Goal: Task Accomplishment & Management: Use online tool/utility

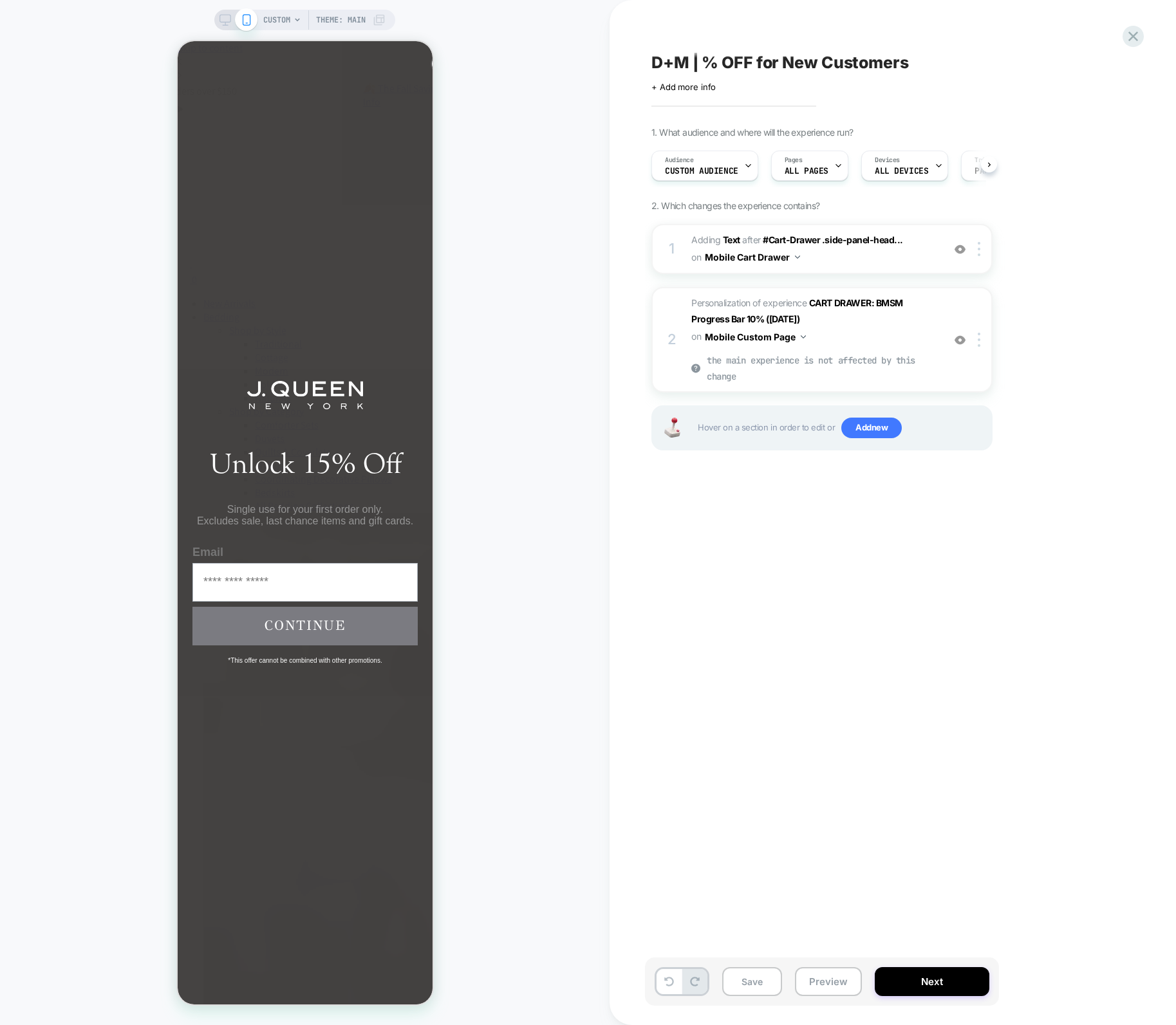
scroll to position [0, 1]
click at [227, 18] on icon at bounding box center [225, 20] width 11 height 11
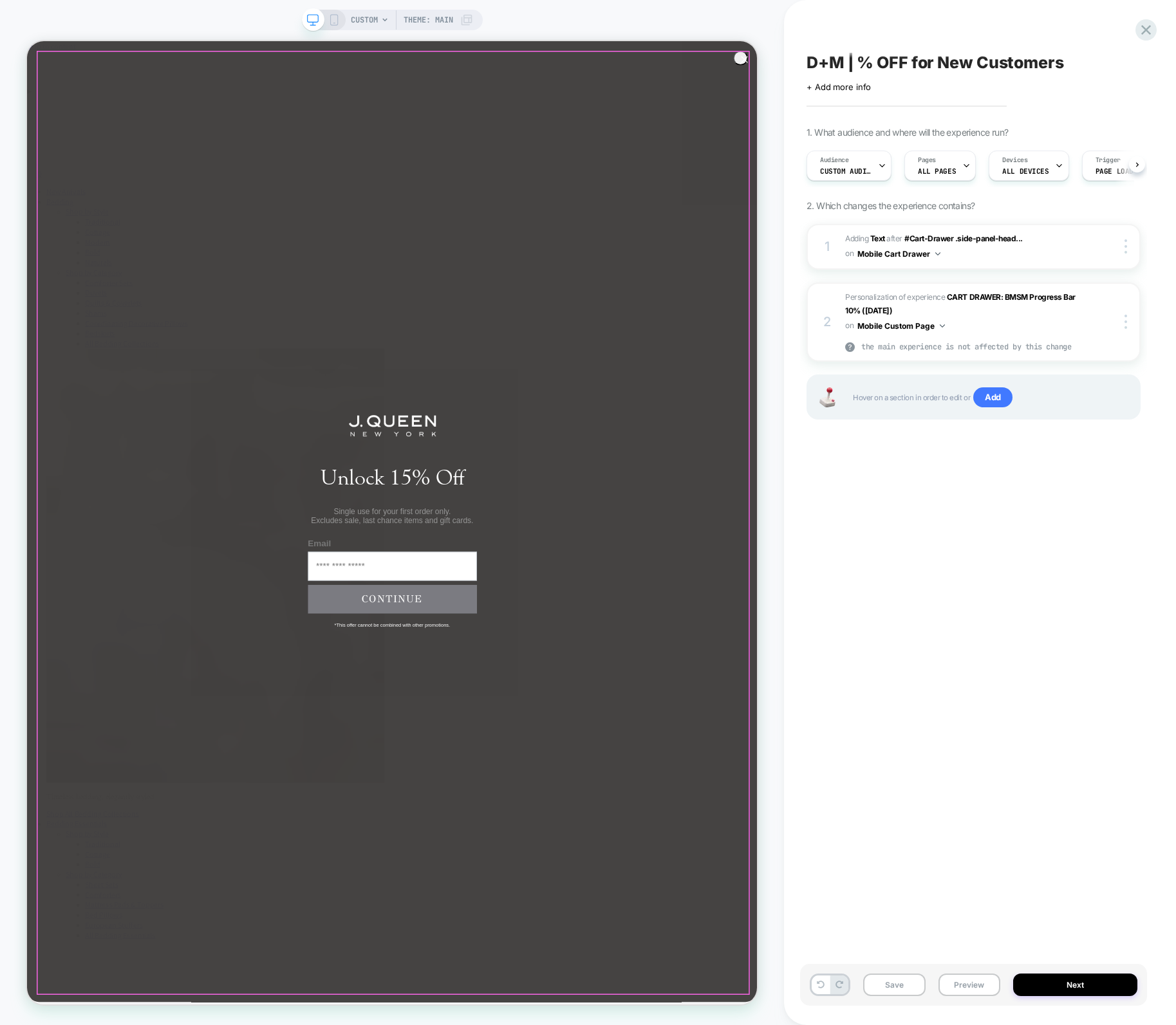
scroll to position [0, 1]
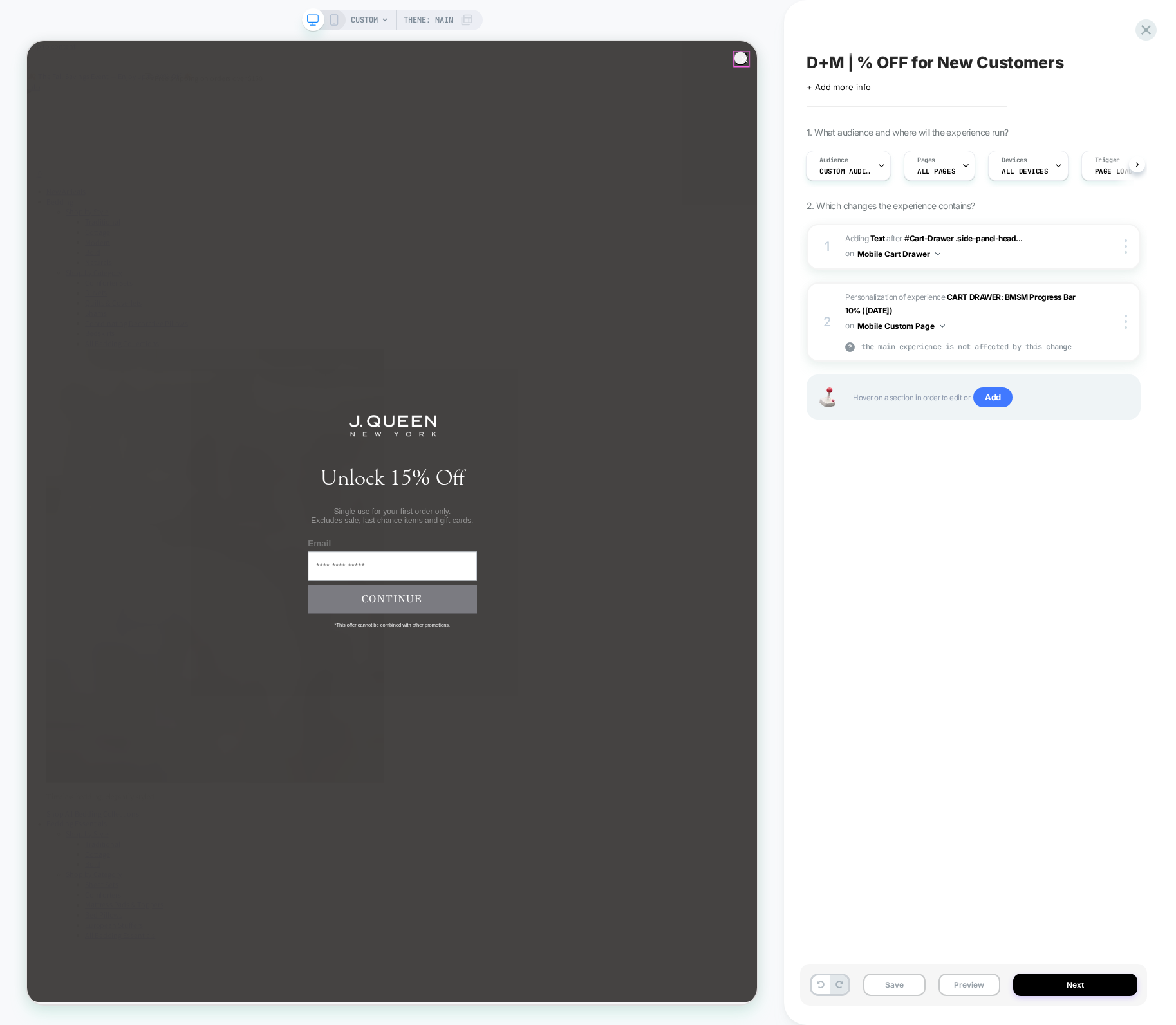
click at [975, 68] on circle "Close dialog" at bounding box center [984, 66] width 19 height 19
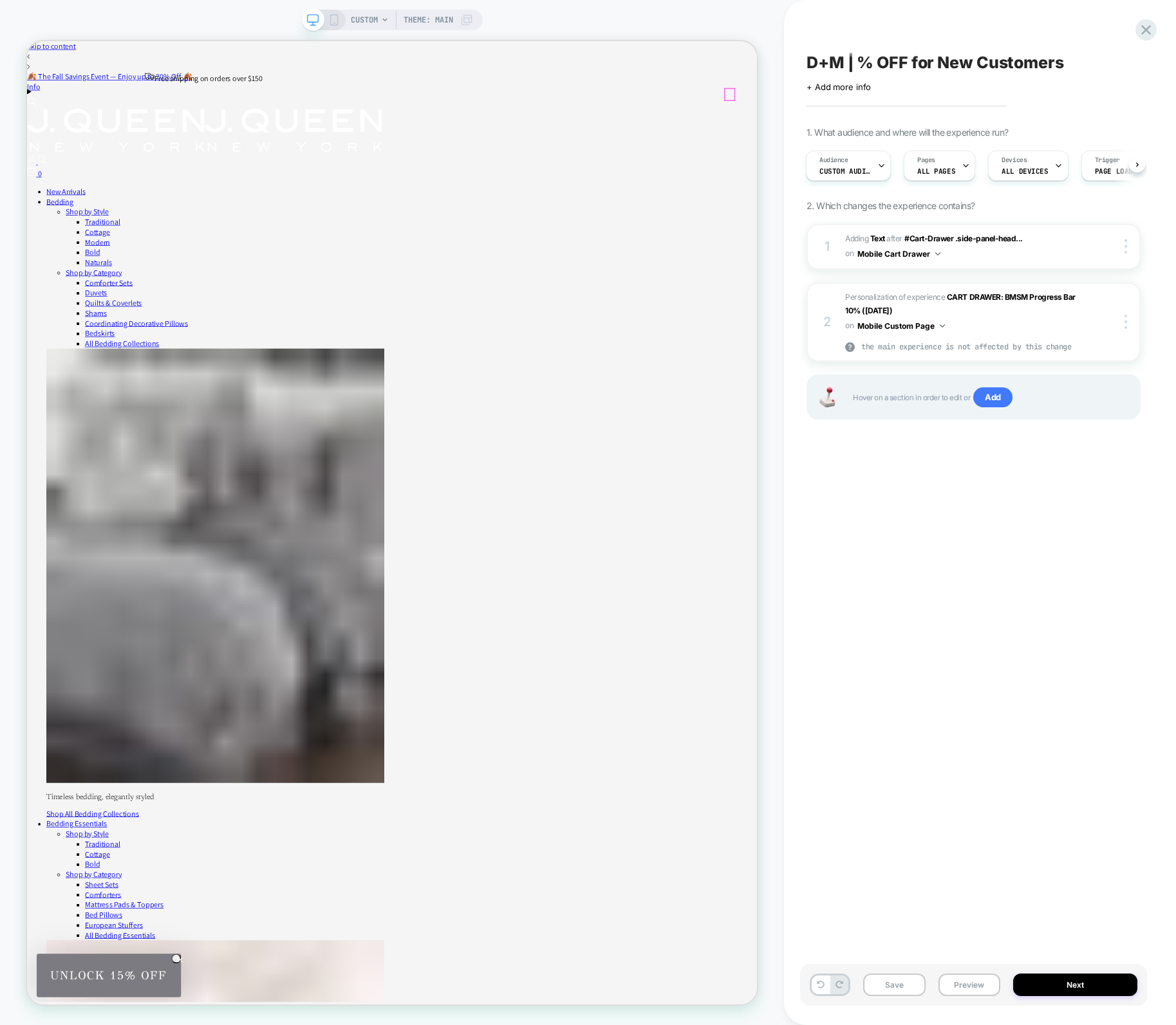
click at [964, 209] on div "0" at bounding box center [514, 216] width 974 height 16
click at [334, 18] on icon at bounding box center [334, 20] width 11 height 11
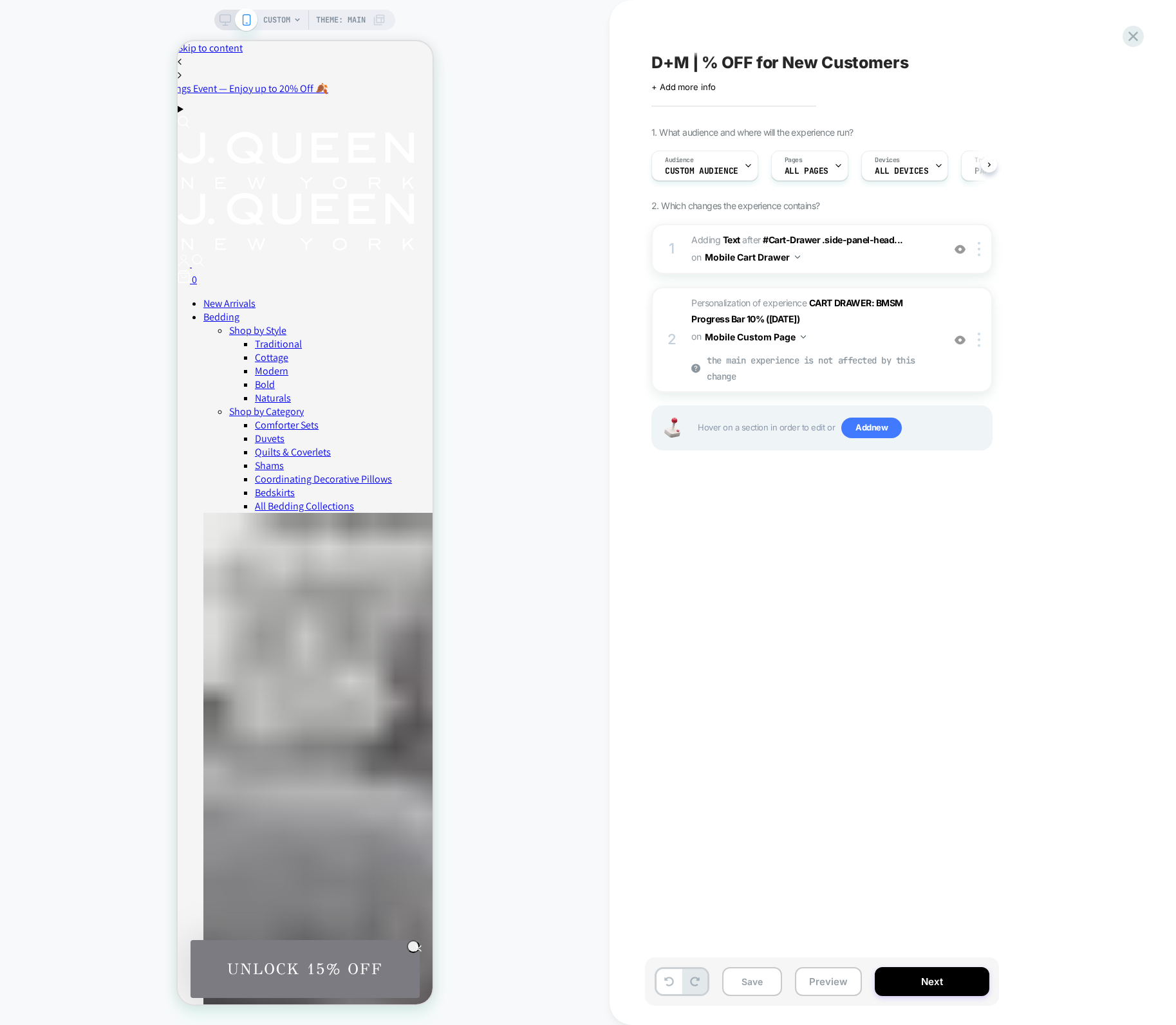
scroll to position [0, 1]
click at [414, 270] on div "0" at bounding box center [304, 278] width 255 height 16
click at [696, 169] on span "Custom Audience" at bounding box center [701, 171] width 73 height 9
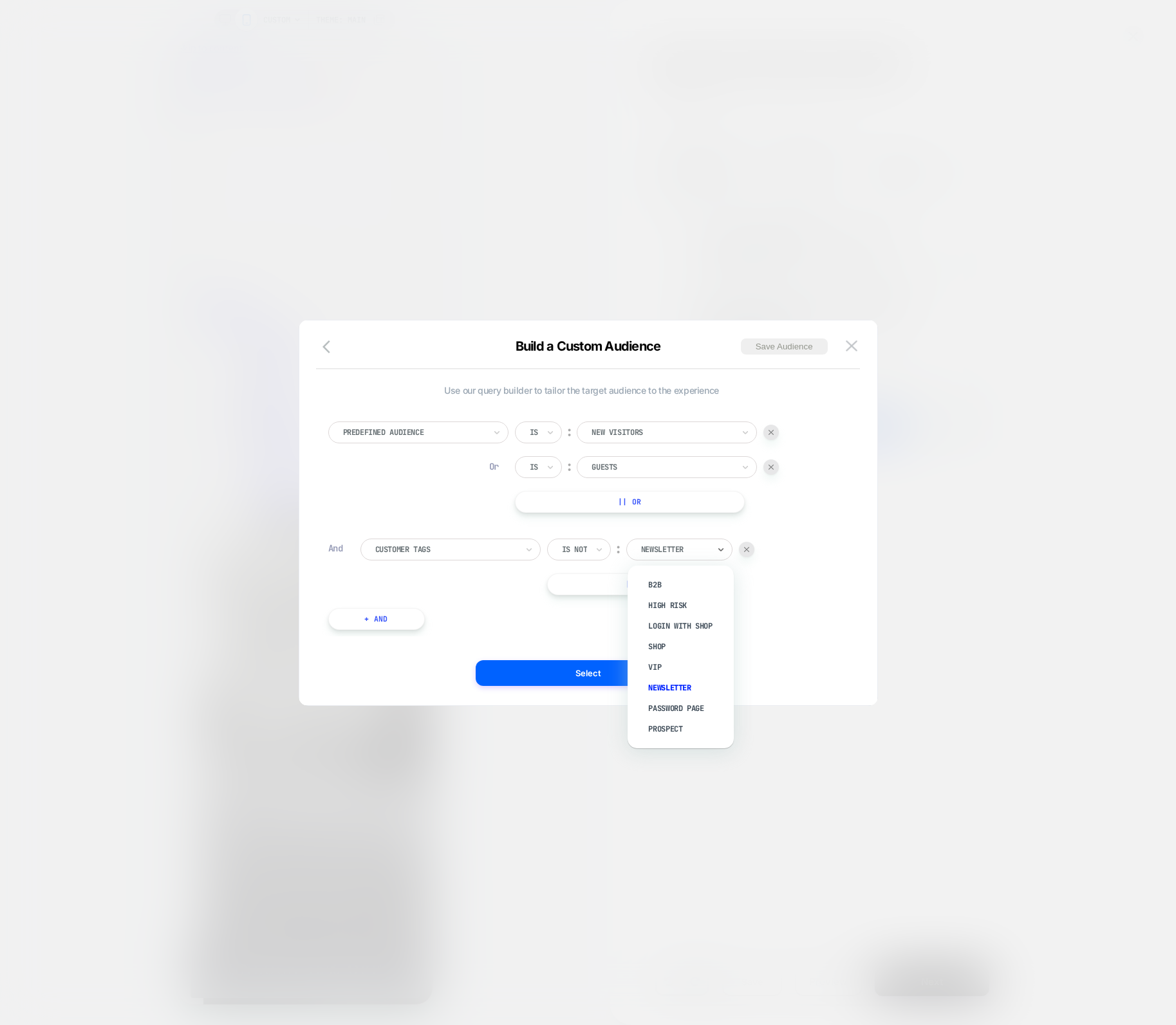
click at [656, 550] on div at bounding box center [675, 549] width 68 height 11
click at [454, 551] on div at bounding box center [446, 549] width 142 height 11
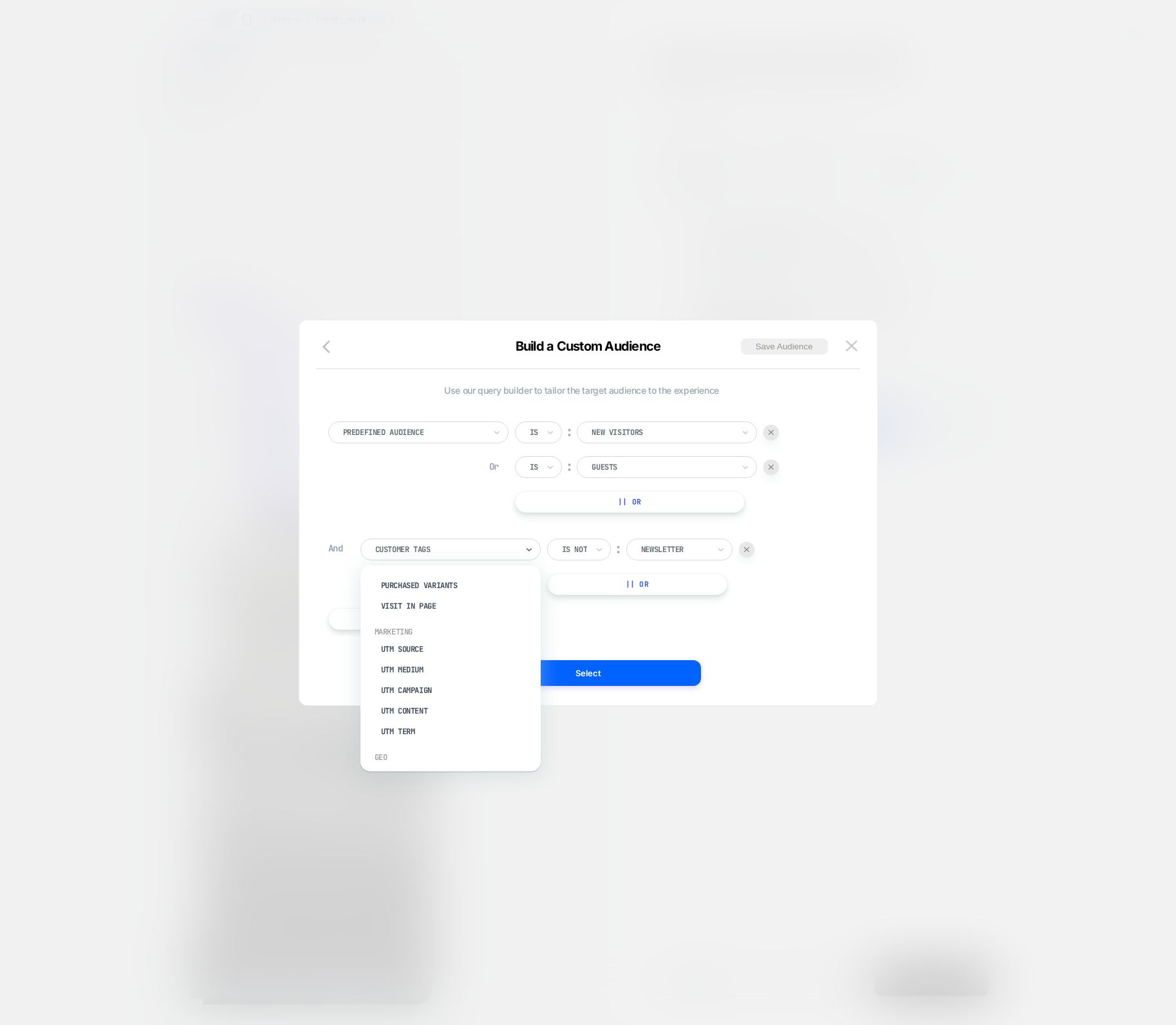
scroll to position [477, 0]
click at [392, 681] on div "UTM Source" at bounding box center [457, 684] width 167 height 20
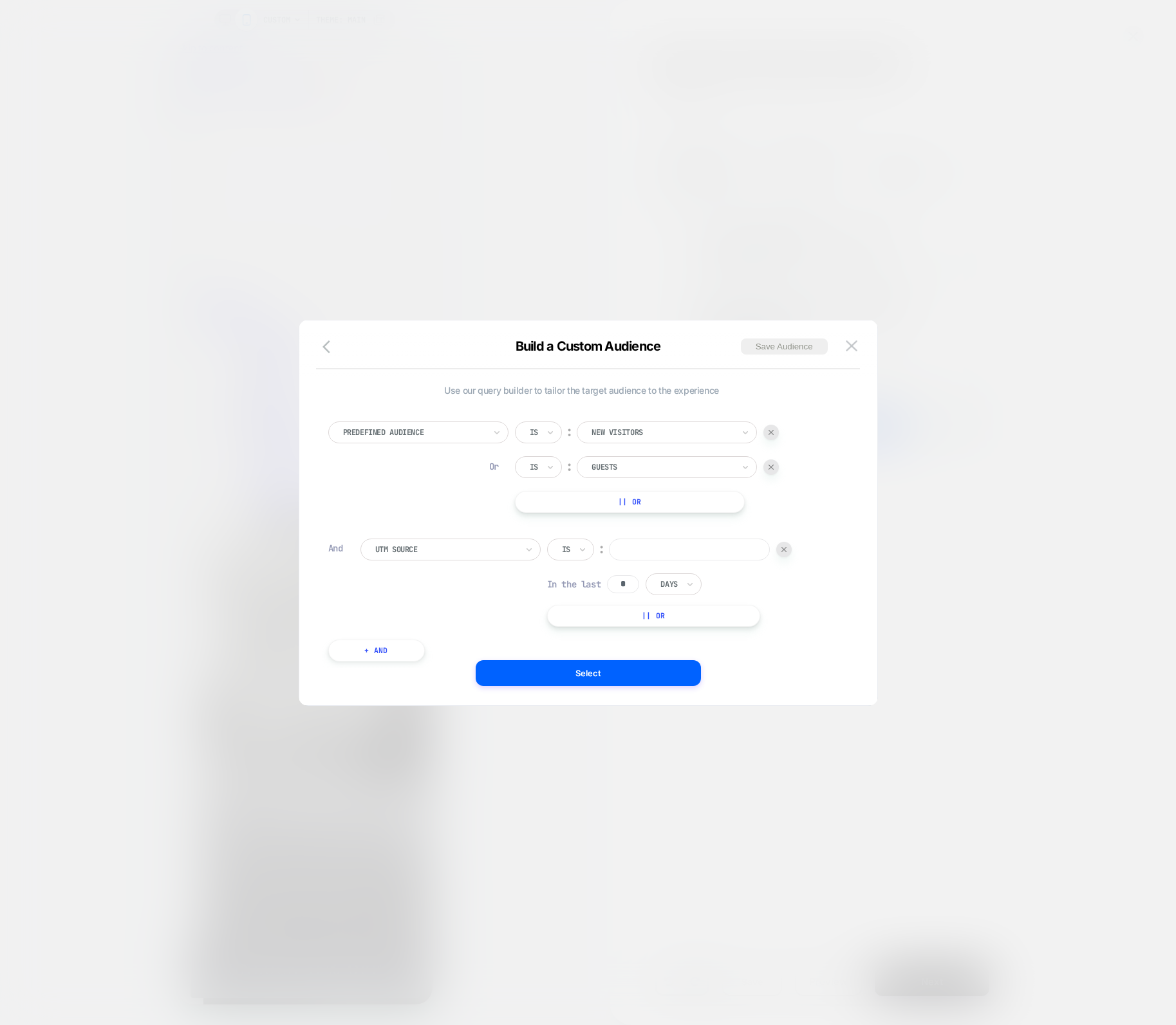
click at [658, 546] on input at bounding box center [689, 549] width 161 height 22
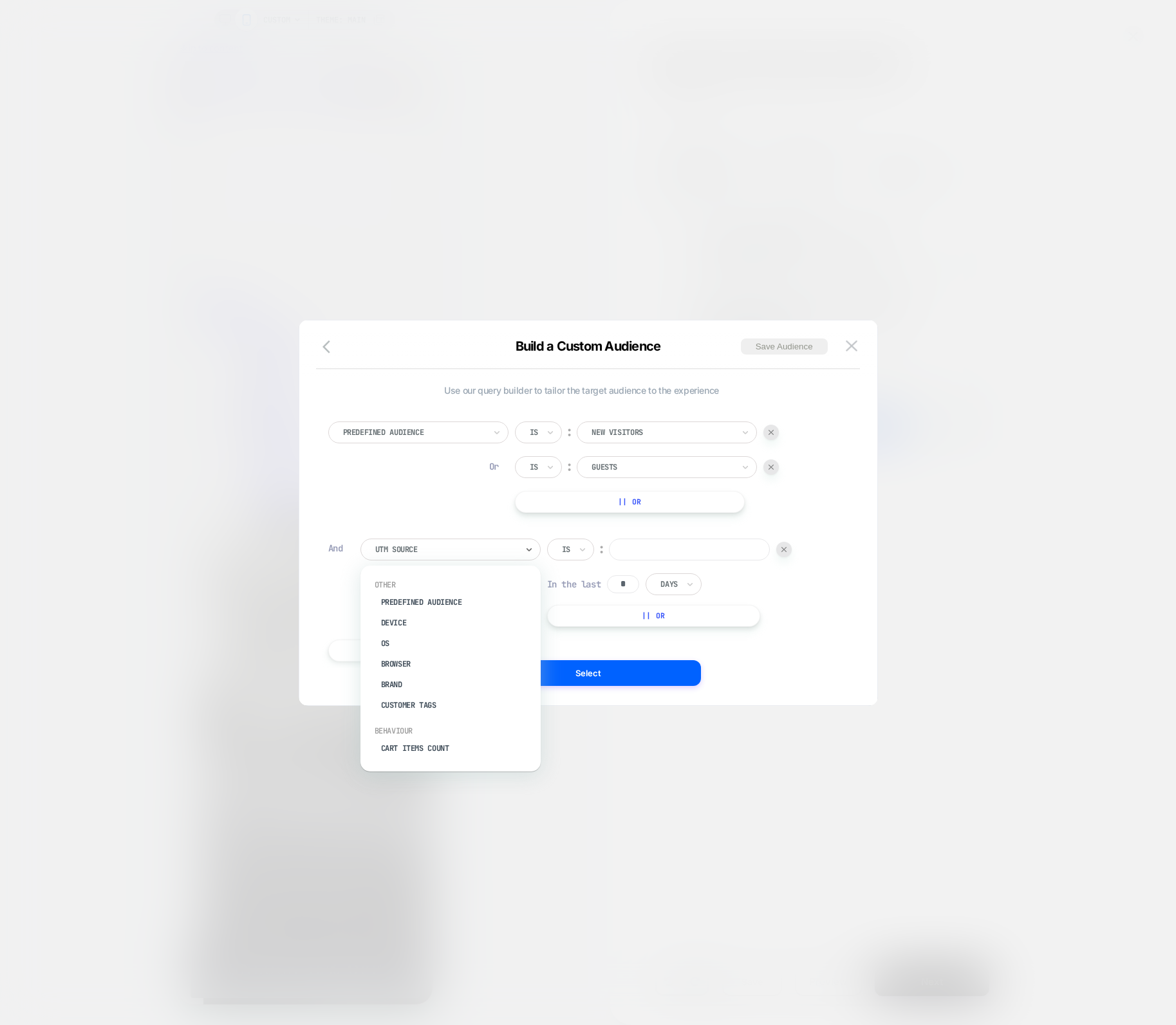
click at [489, 553] on div at bounding box center [446, 549] width 142 height 11
click at [393, 706] on div "Customer Tags" at bounding box center [457, 705] width 167 height 20
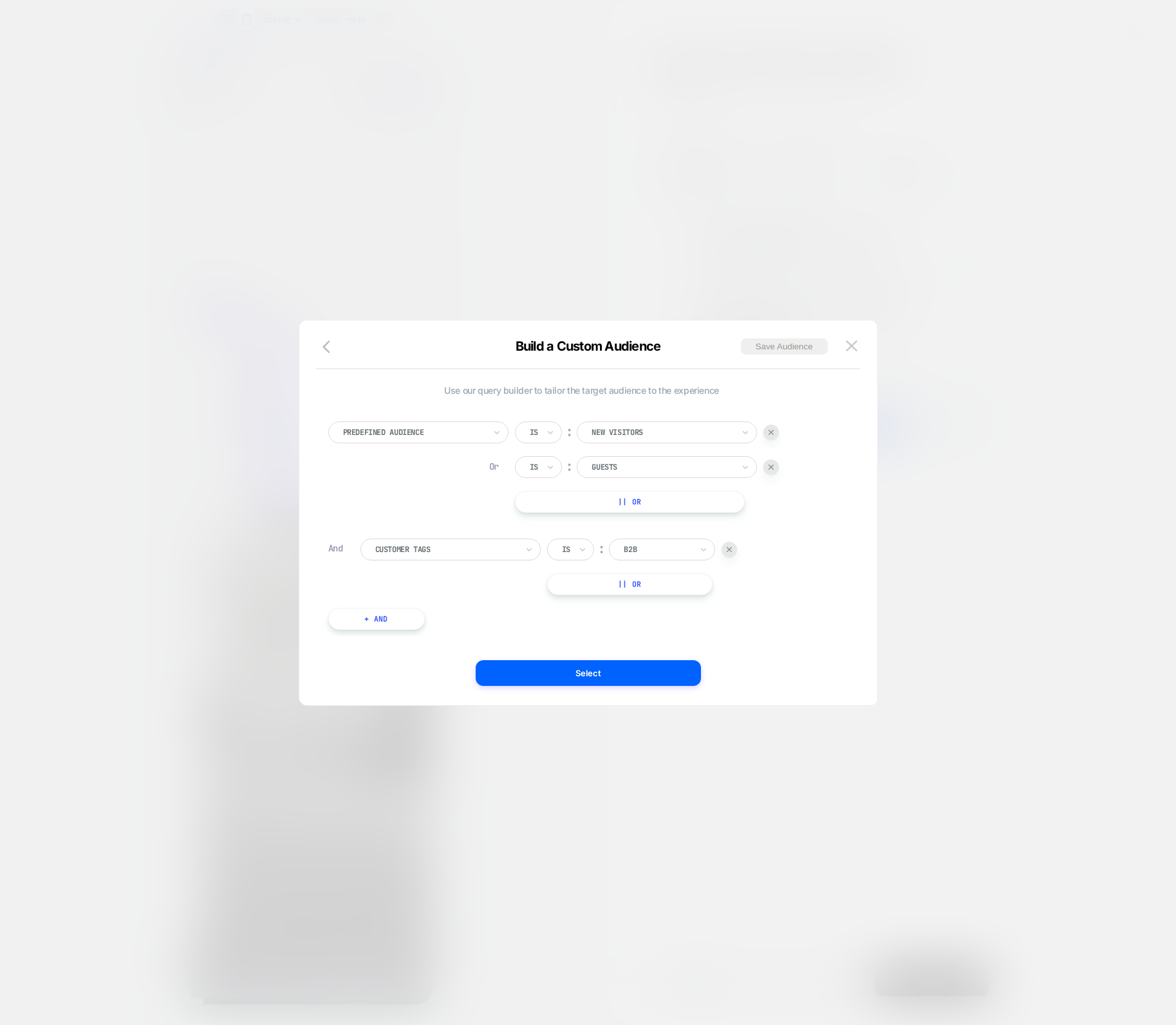
click at [628, 551] on input "text" at bounding box center [626, 549] width 5 height 11
click at [487, 546] on div at bounding box center [446, 549] width 142 height 11
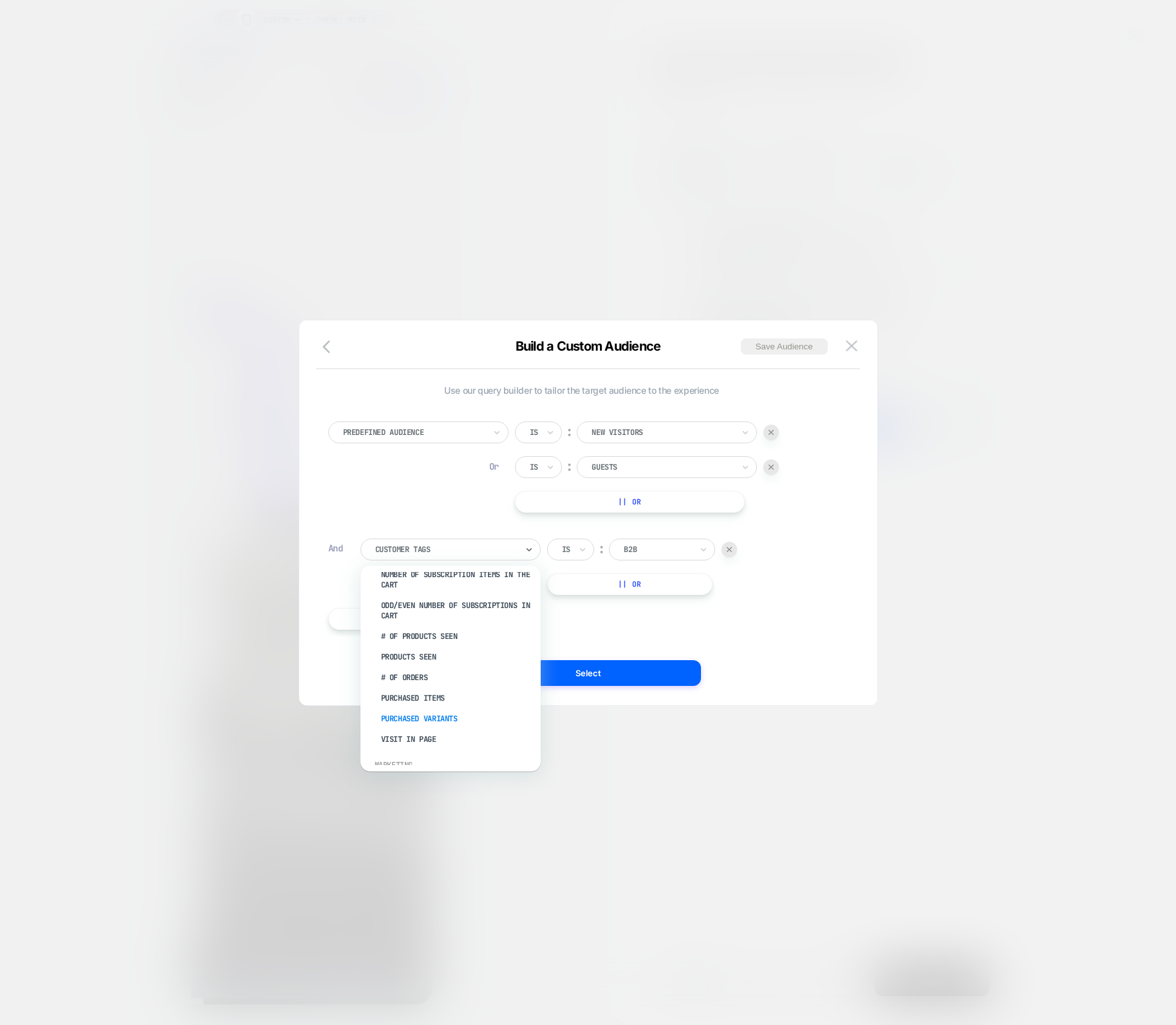
scroll to position [458, 0]
click at [414, 694] on div "UTM Source" at bounding box center [457, 703] width 167 height 20
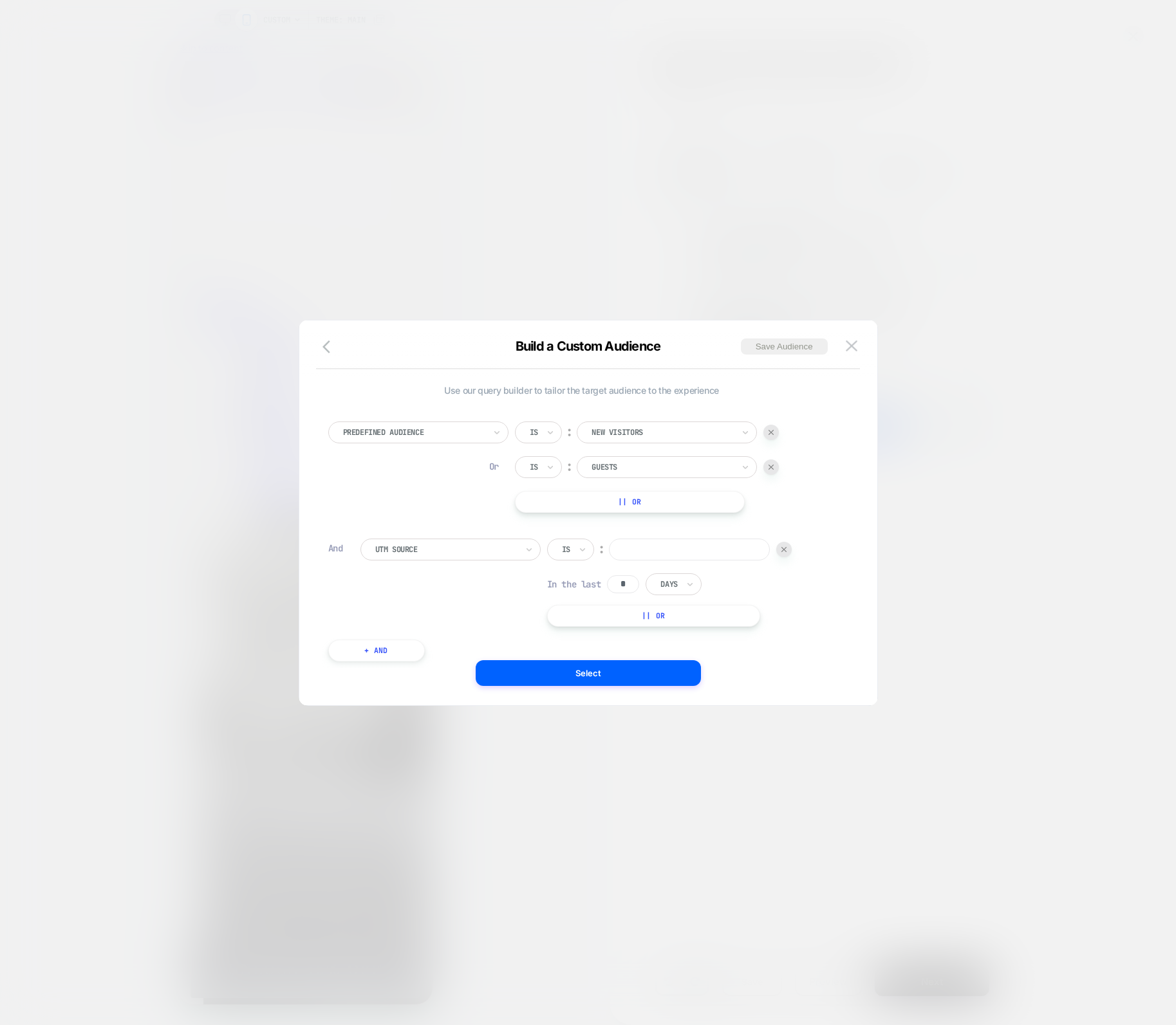
click at [493, 545] on div at bounding box center [446, 549] width 142 height 11
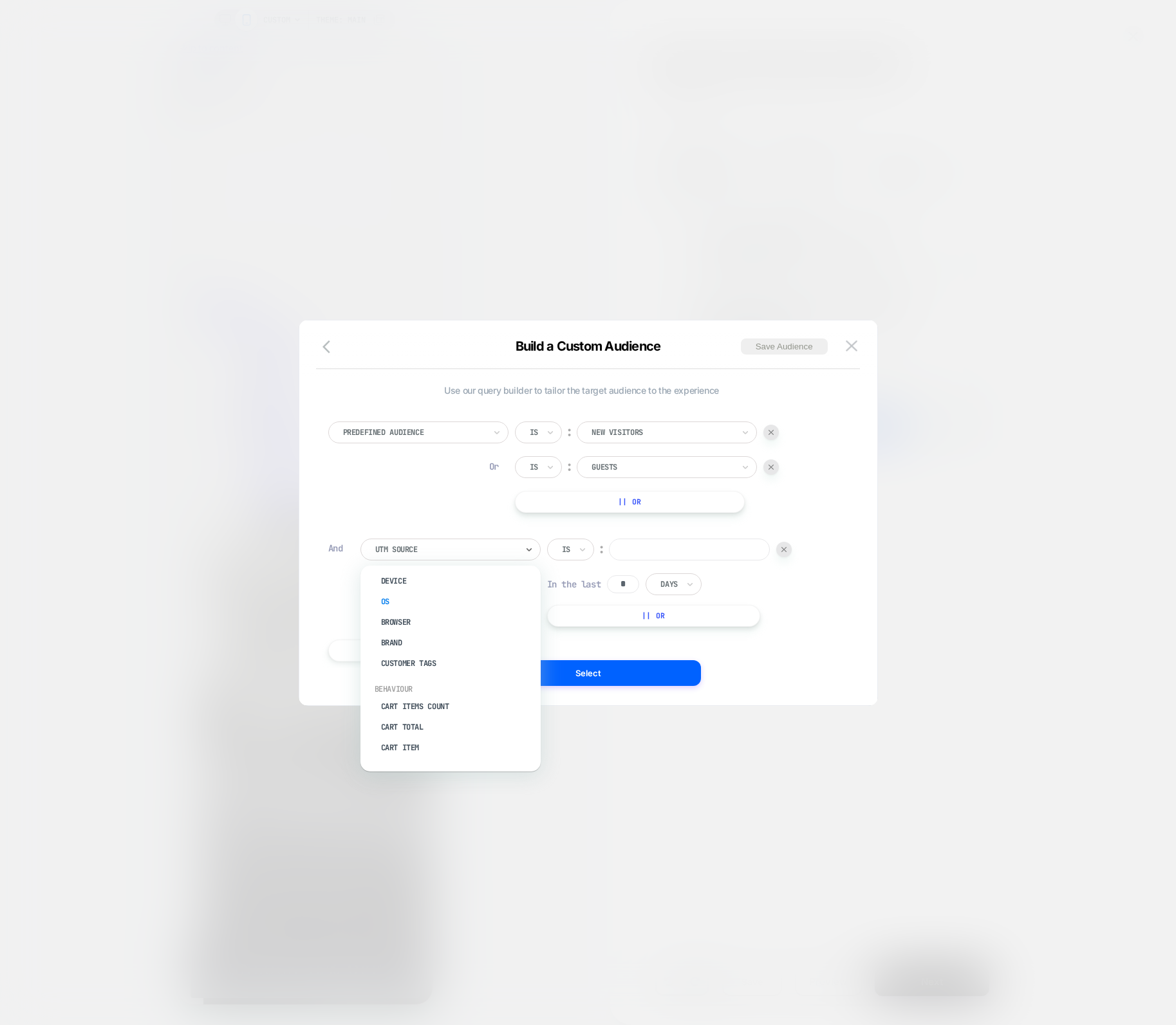
scroll to position [0, 0]
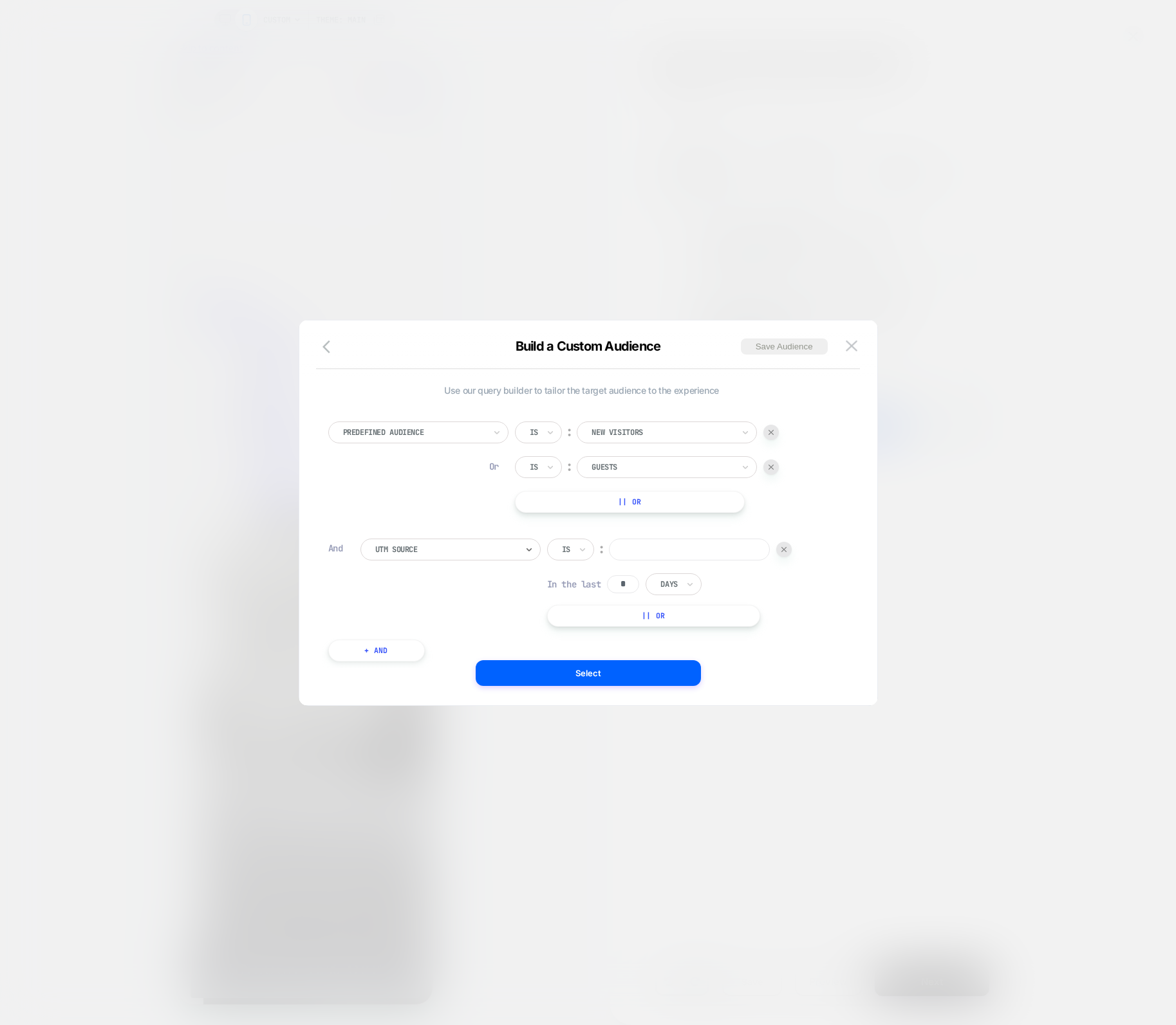
click at [445, 552] on div at bounding box center [446, 549] width 142 height 11
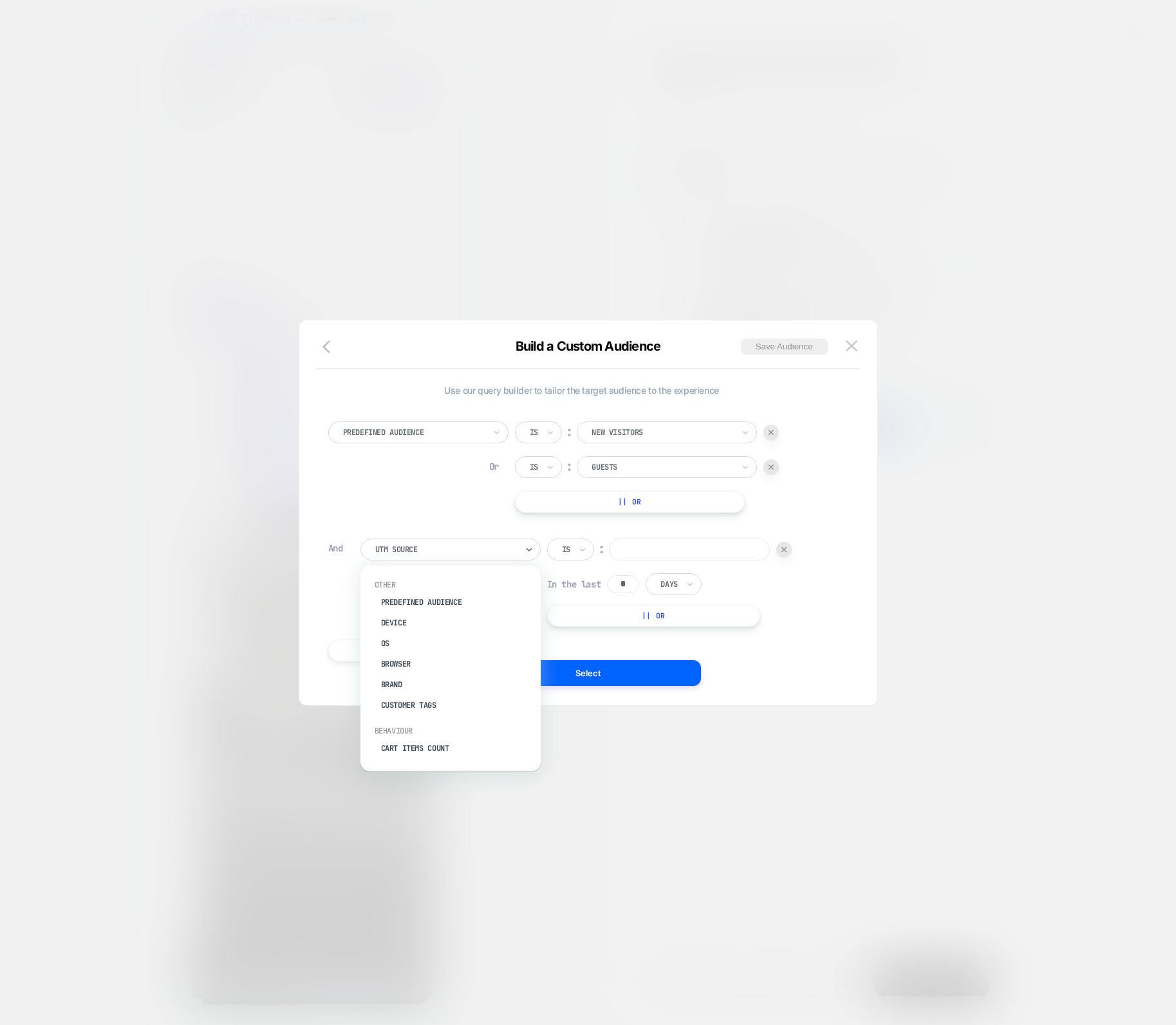
click at [446, 553] on div at bounding box center [446, 549] width 142 height 11
click at [451, 712] on div "Customer Tags" at bounding box center [457, 705] width 167 height 20
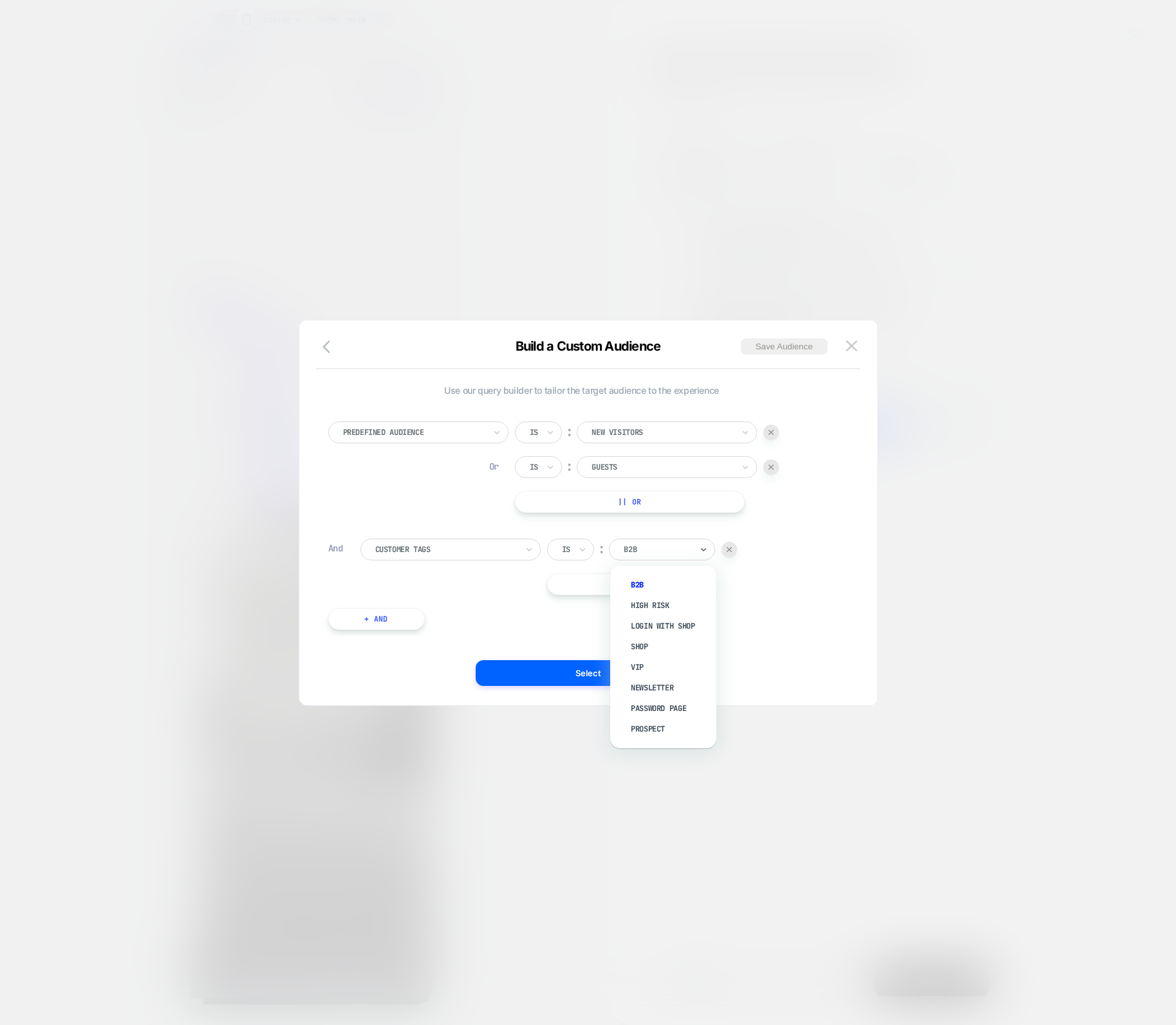
click at [641, 553] on div at bounding box center [658, 549] width 68 height 11
click at [449, 557] on div "Customer Tags" at bounding box center [450, 549] width 180 height 22
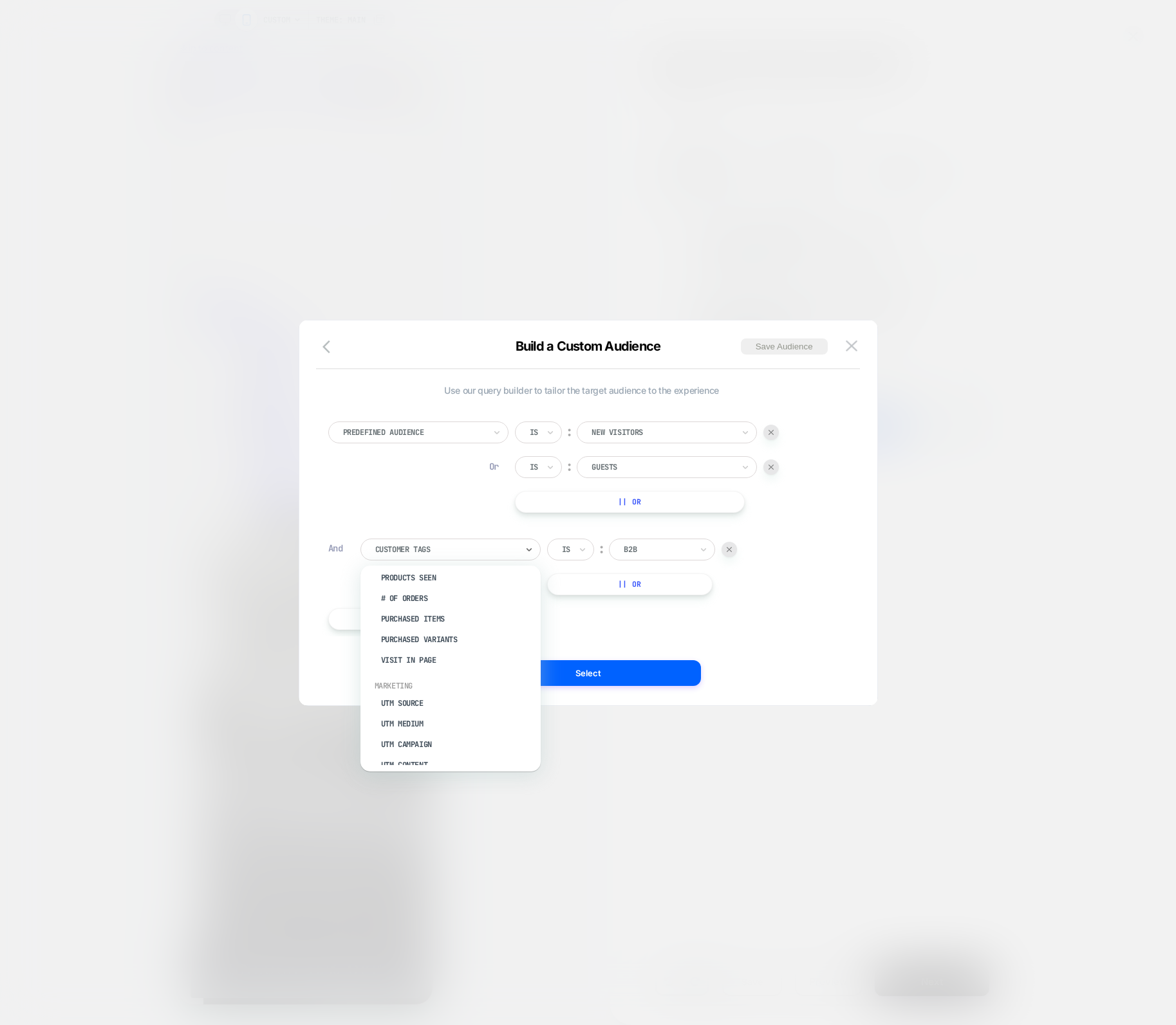
scroll to position [480, 0]
click at [423, 674] on div "UTM Source" at bounding box center [457, 682] width 167 height 20
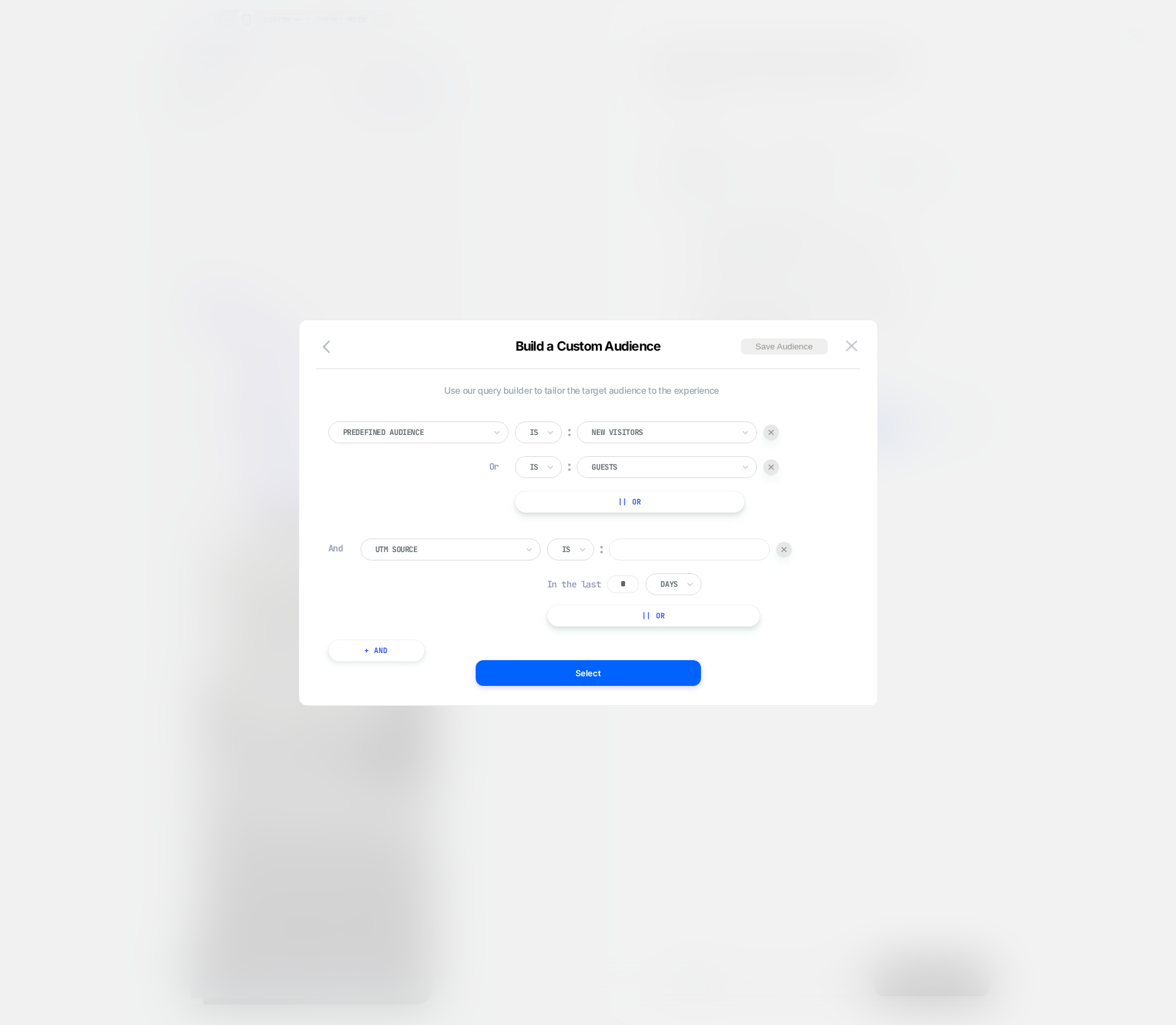
click at [634, 579] on input "*" at bounding box center [623, 584] width 32 height 18
click at [665, 581] on input "text" at bounding box center [663, 584] width 5 height 11
click at [688, 546] on input at bounding box center [689, 549] width 161 height 22
